Goal: Navigation & Orientation: Find specific page/section

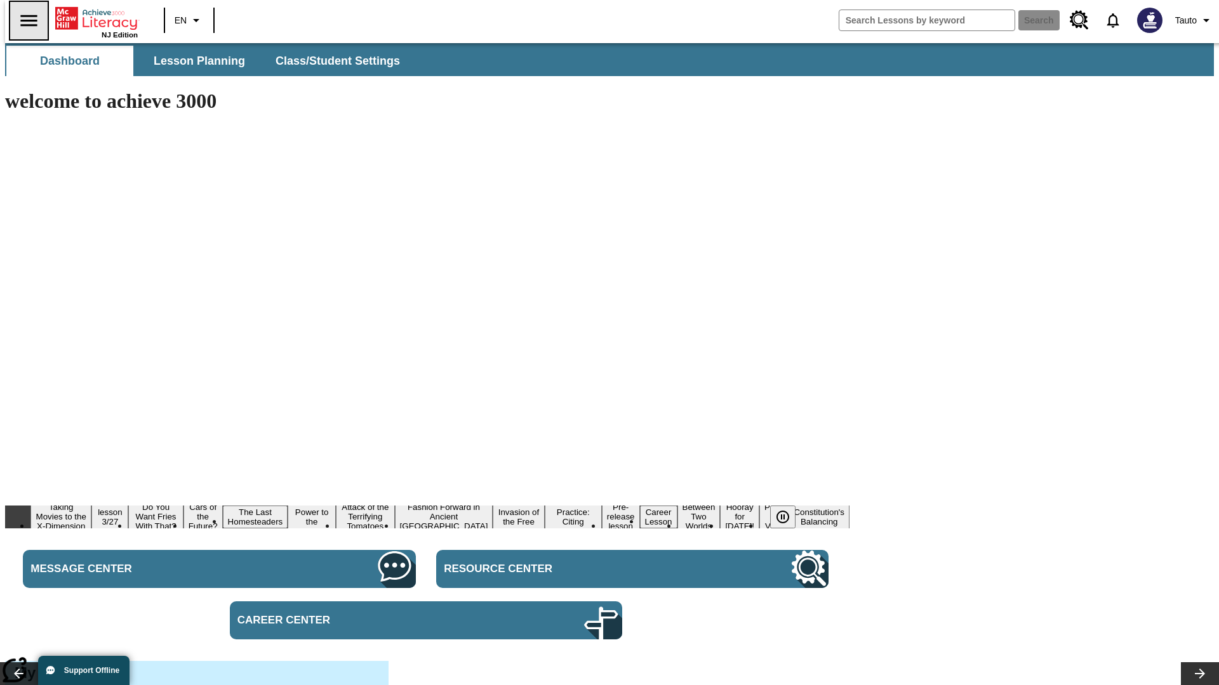
click at [23, 20] on icon "Open side menu" at bounding box center [28, 20] width 17 height 11
